Goal: Find specific page/section: Find specific page/section

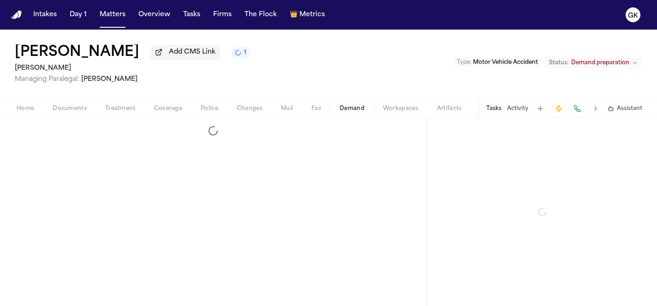
select select "**********"
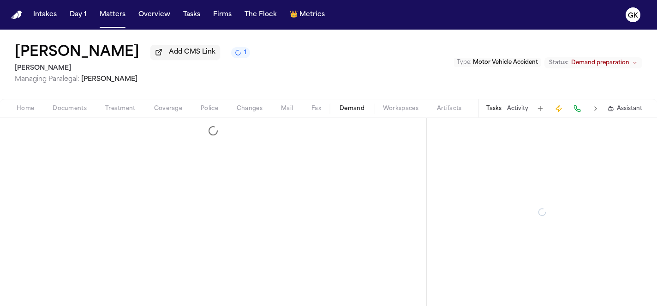
select select "**********"
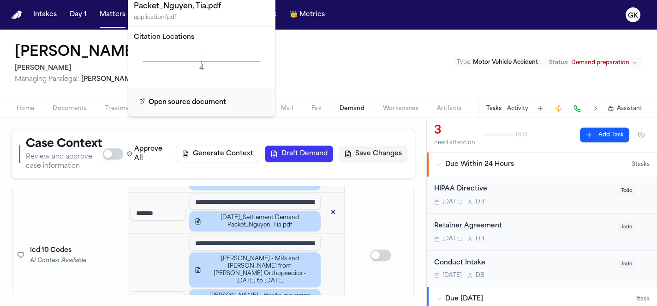
scroll to position [1432, 0]
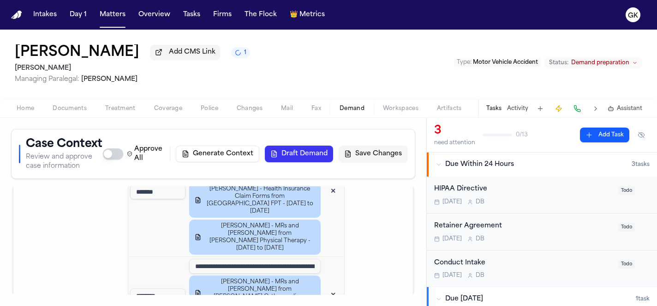
click at [234, 57] on icon "1 active task" at bounding box center [238, 52] width 9 height 9
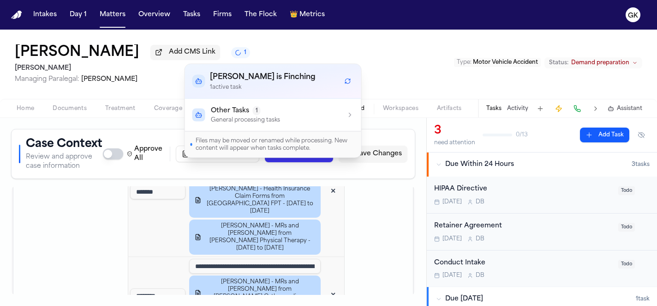
click at [291, 116] on div "Other Tasks 1 General processing tasks" at bounding box center [274, 115] width 162 height 18
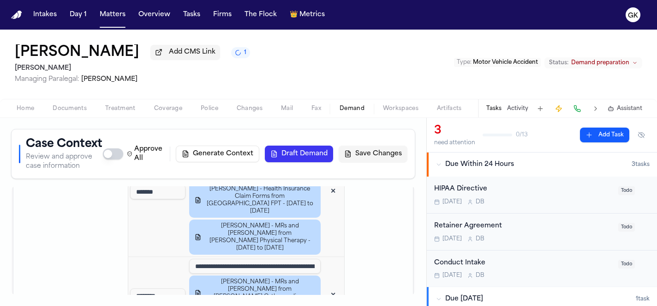
click at [412, 62] on div "Tia Nguyen Add CMS Link 1 Yanni Law Managing Paralegal: Michelle Landazabal Typ…" at bounding box center [328, 64] width 657 height 69
click at [15, 18] on img "Home" at bounding box center [16, 15] width 11 height 9
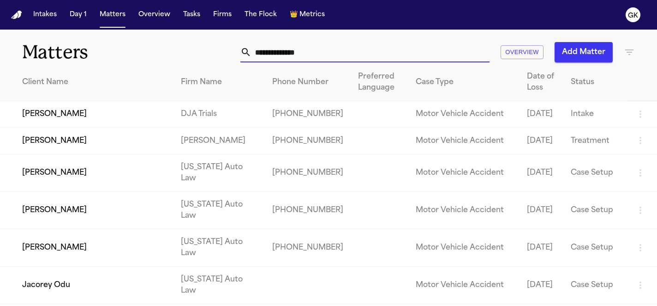
click at [391, 46] on input "text" at bounding box center [371, 52] width 238 height 20
click at [388, 53] on input "text" at bounding box center [371, 52] width 238 height 20
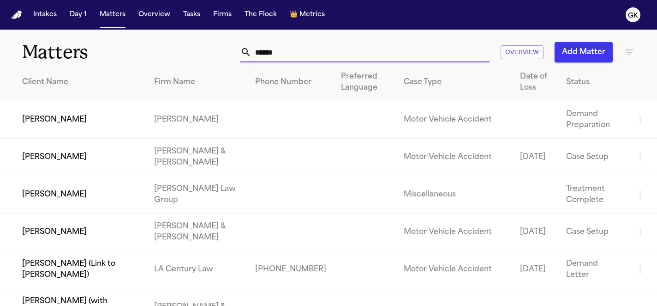
type input "******"
click at [334, 115] on td at bounding box center [365, 119] width 63 height 37
click at [147, 116] on td "Francis Raymonville" at bounding box center [73, 119] width 147 height 37
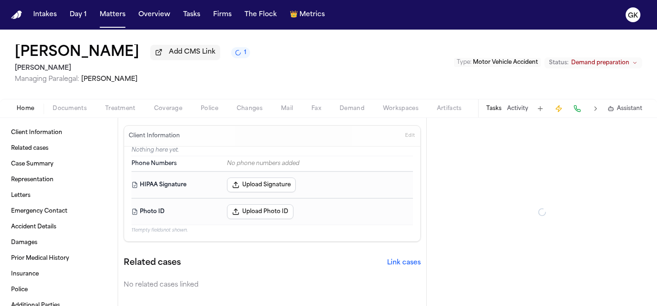
click at [358, 112] on span "Demand" at bounding box center [352, 108] width 25 height 7
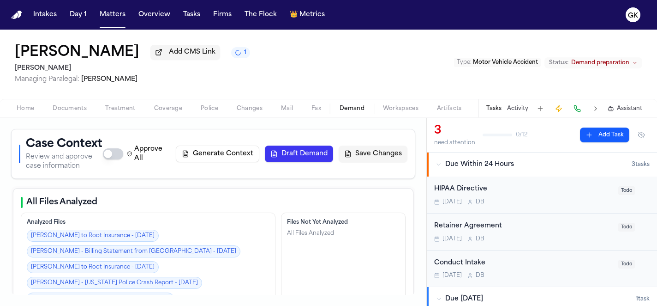
click at [68, 111] on span "Documents" at bounding box center [70, 108] width 34 height 7
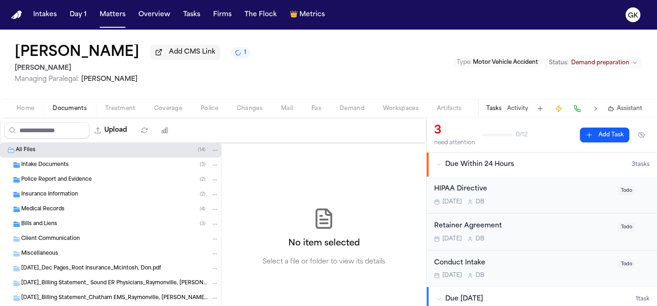
click at [17, 13] on img "Home" at bounding box center [16, 15] width 11 height 9
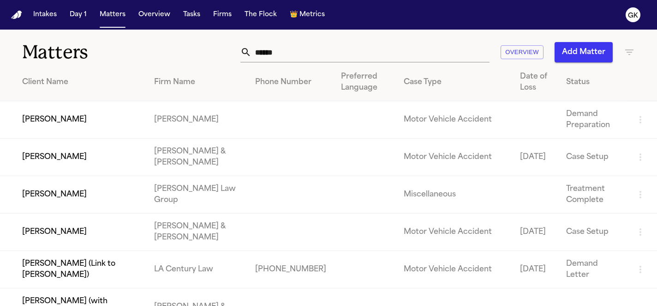
click at [325, 58] on input "******" at bounding box center [371, 52] width 238 height 20
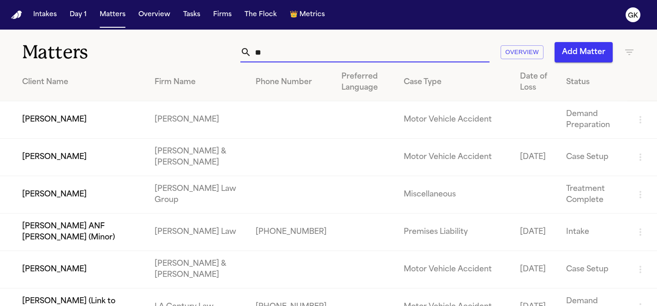
type input "*"
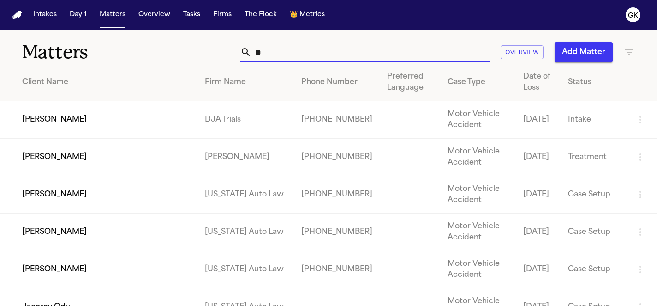
type input "*"
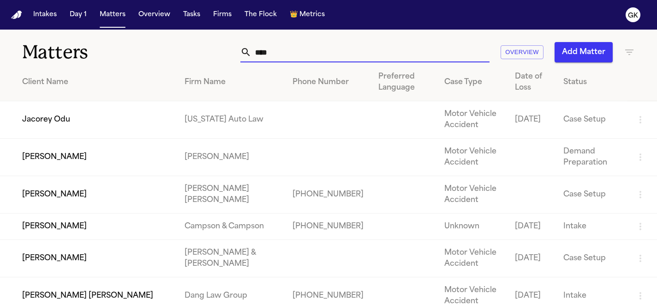
type input "****"
click at [159, 168] on td "Jayden Duong" at bounding box center [88, 157] width 177 height 37
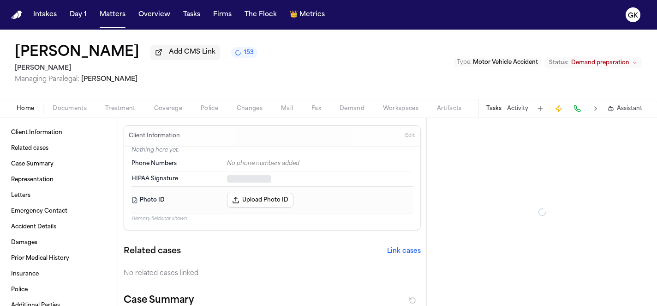
click at [75, 110] on span "Documents" at bounding box center [70, 108] width 34 height 7
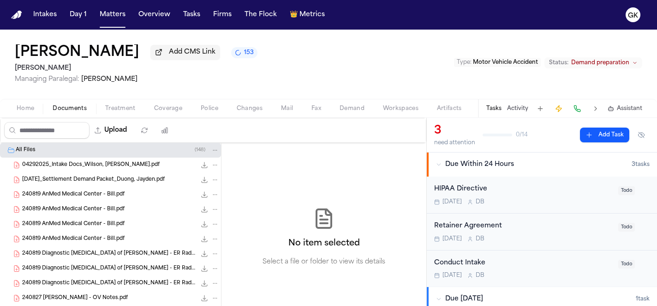
click at [244, 56] on span "153" at bounding box center [249, 52] width 10 height 7
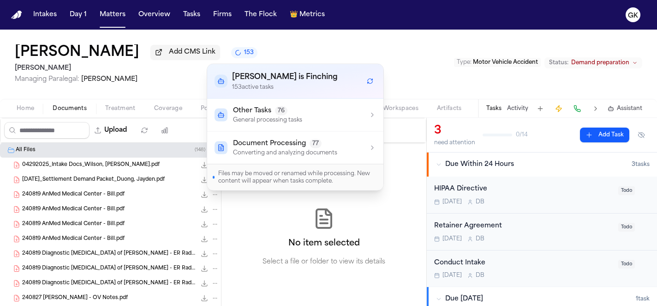
click at [338, 151] on div "Document Processing 77 Converting and analyzing documents" at bounding box center [296, 148] width 162 height 18
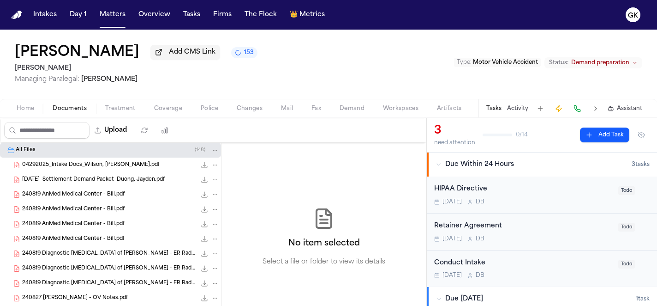
click at [21, 17] on img "Home" at bounding box center [16, 15] width 11 height 9
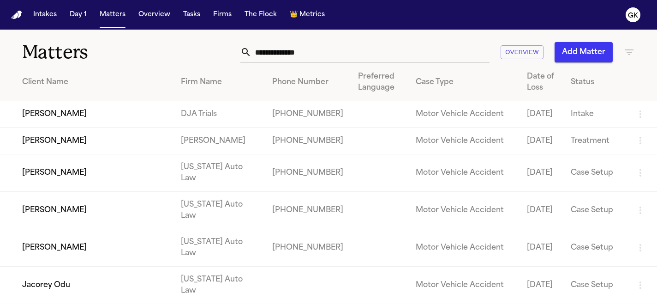
click at [313, 54] on input "text" at bounding box center [371, 52] width 238 height 20
click at [310, 52] on input "text" at bounding box center [371, 52] width 238 height 20
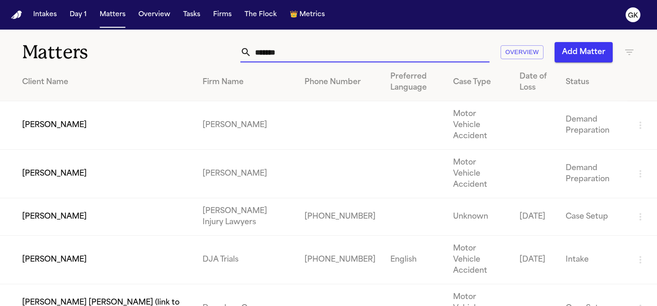
type input "*******"
click at [161, 120] on td "[PERSON_NAME]" at bounding box center [97, 125] width 195 height 48
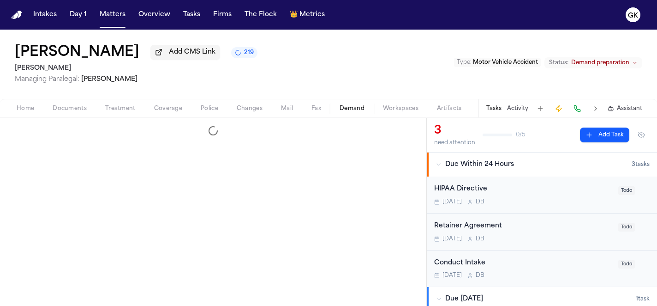
click at [353, 109] on span "Demand" at bounding box center [352, 108] width 25 height 7
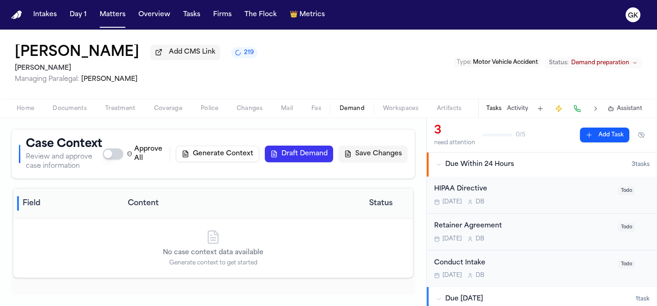
click at [231, 56] on button "219" at bounding box center [244, 52] width 26 height 11
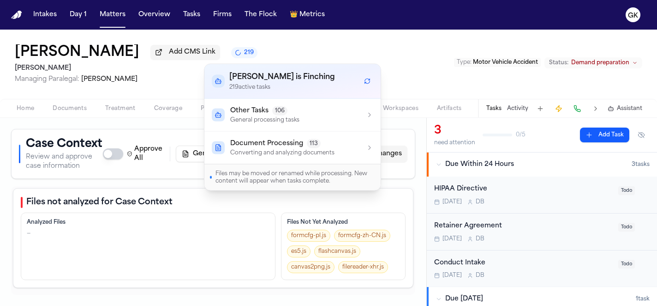
click at [312, 149] on p "Converting and analyzing documents" at bounding box center [282, 152] width 104 height 7
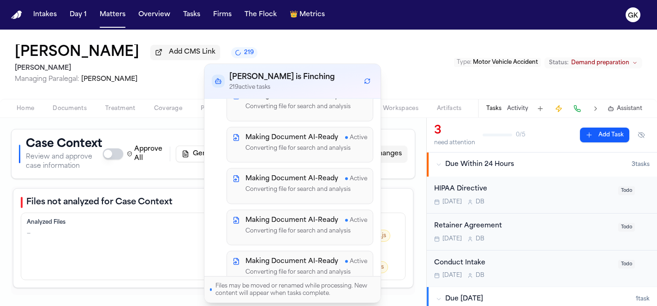
scroll to position [627, 0]
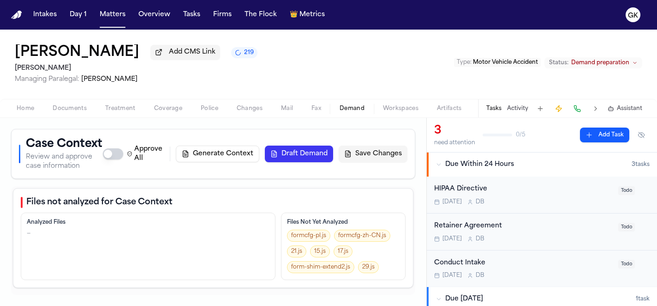
click at [235, 56] on icon "219 active tasks" at bounding box center [238, 52] width 7 height 7
click at [349, 59] on div "[PERSON_NAME] Add CMS Link 219 [PERSON_NAME] Managing Paralegal: [PERSON_NAME] …" at bounding box center [328, 64] width 657 height 69
